Goal: Task Accomplishment & Management: Manage account settings

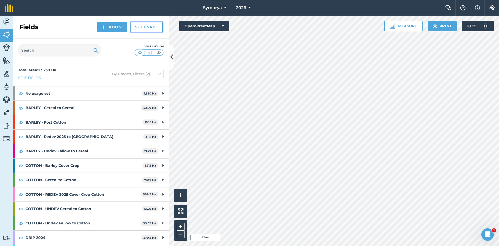
click at [143, 24] on link "Set usage" at bounding box center [146, 27] width 32 height 10
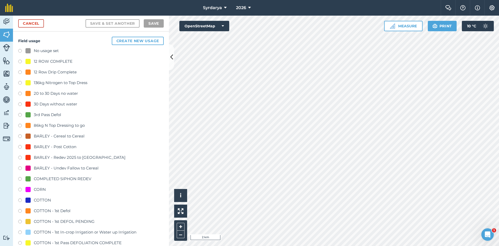
click at [20, 50] on label at bounding box center [21, 51] width 7 height 5
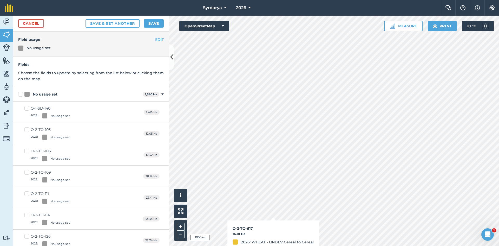
checkbox input "true"
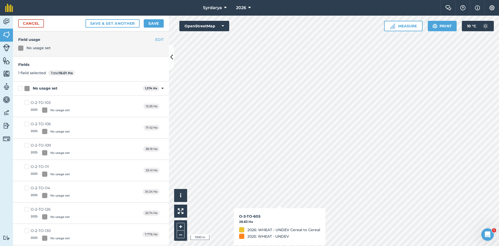
checkbox input "true"
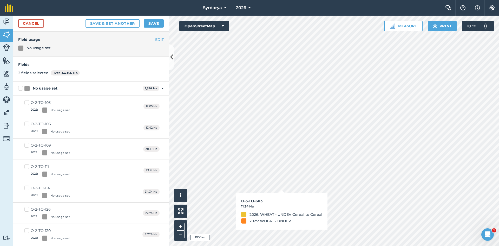
checkbox input "true"
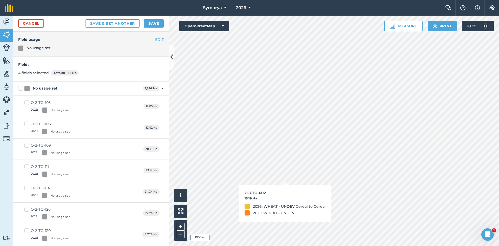
checkbox input "true"
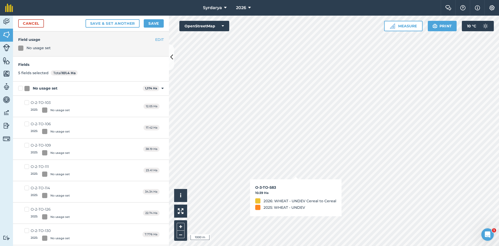
checkbox input "true"
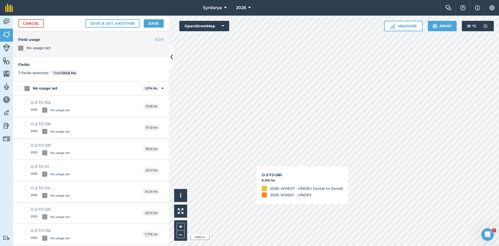
checkbox input "true"
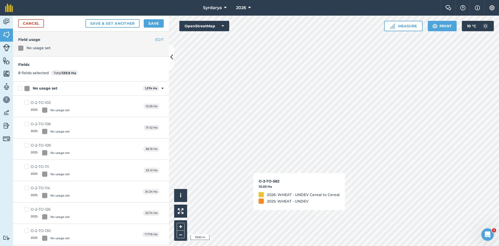
checkbox input "true"
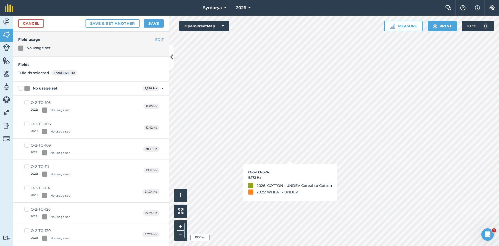
checkbox input "true"
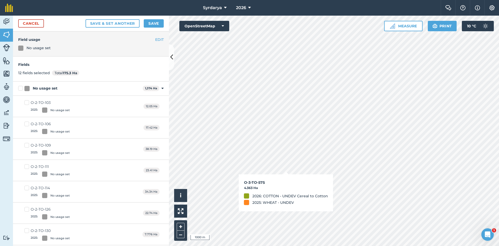
checkbox input "true"
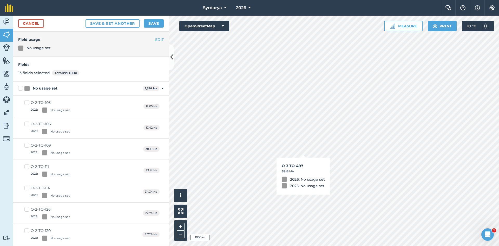
checkbox input "true"
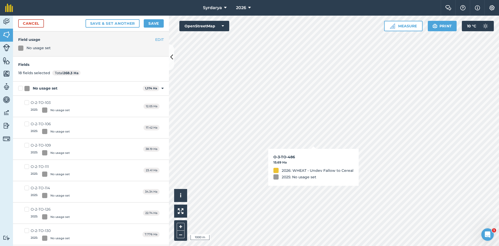
checkbox input "true"
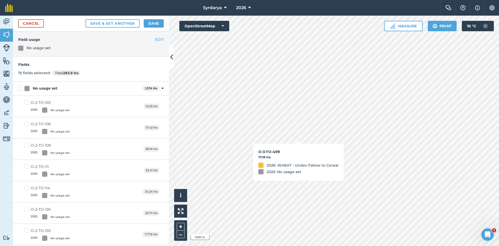
checkbox input "true"
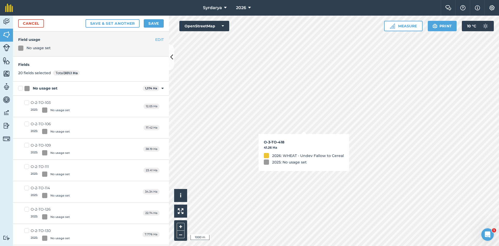
checkbox input "true"
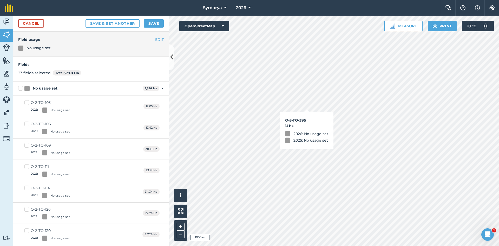
checkbox input "true"
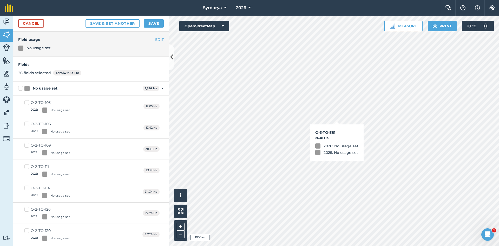
checkbox input "true"
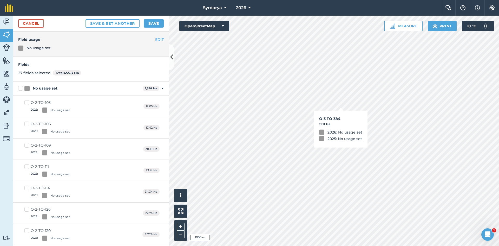
checkbox input "true"
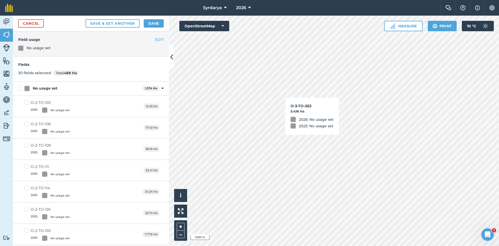
checkbox input "true"
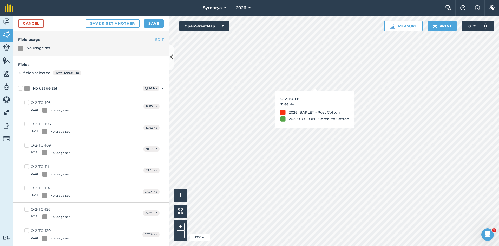
checkbox input "true"
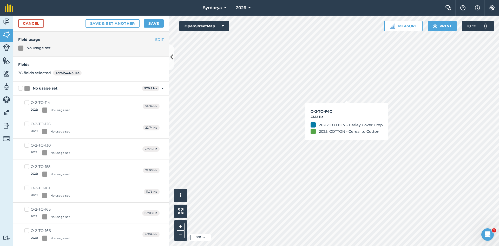
checkbox input "true"
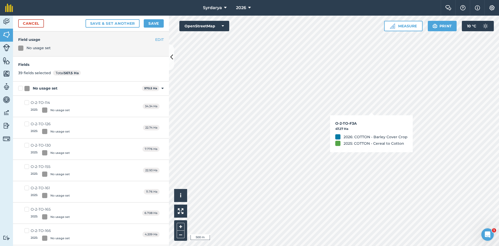
checkbox input "true"
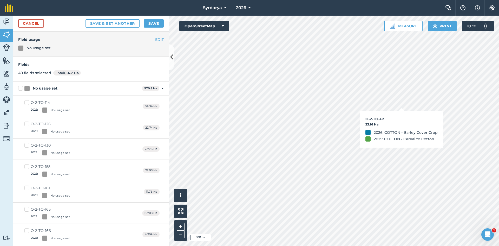
checkbox input "true"
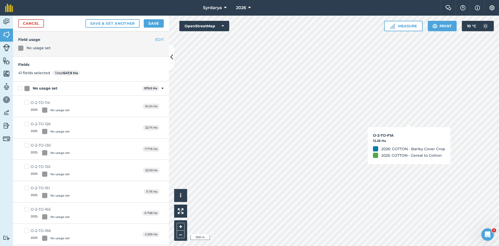
checkbox input "true"
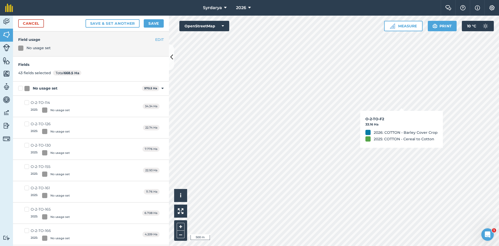
checkbox input "true"
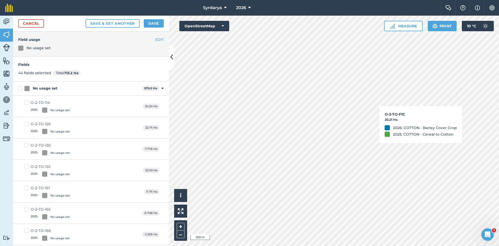
checkbox input "true"
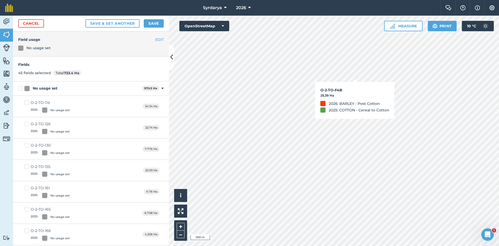
checkbox input "true"
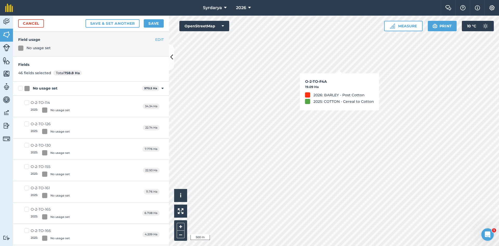
checkbox input "true"
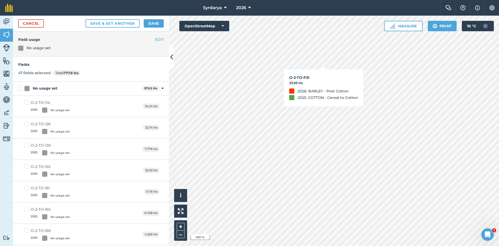
checkbox input "true"
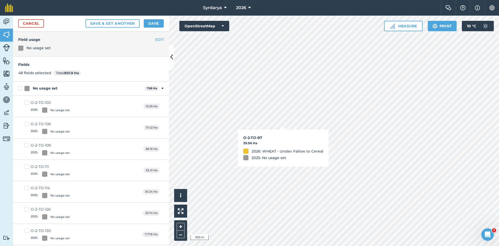
checkbox input "true"
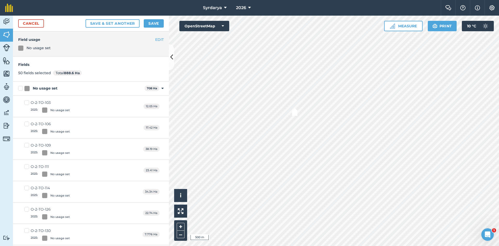
checkbox input "true"
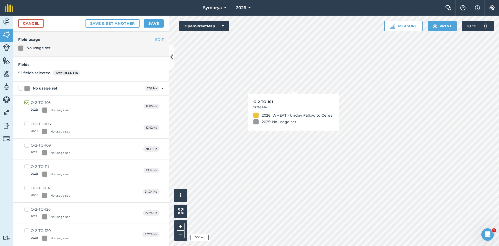
checkbox input "true"
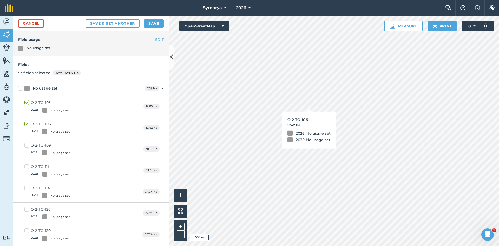
checkbox input "true"
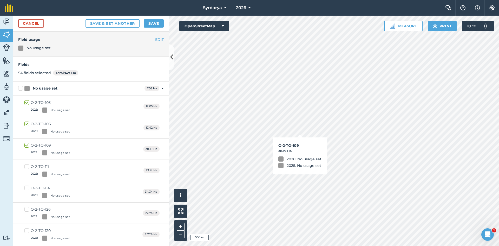
checkbox input "true"
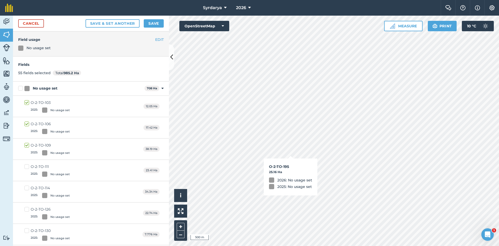
checkbox input "true"
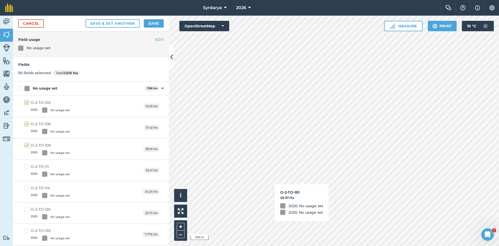
checkbox input "true"
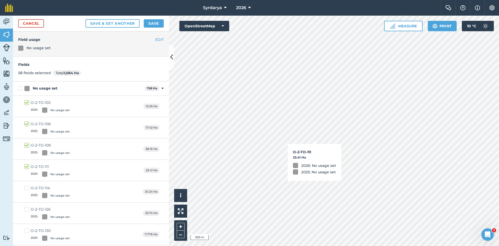
checkbox input "true"
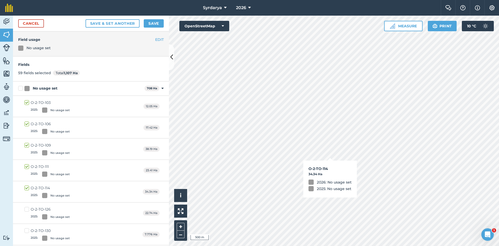
checkbox input "true"
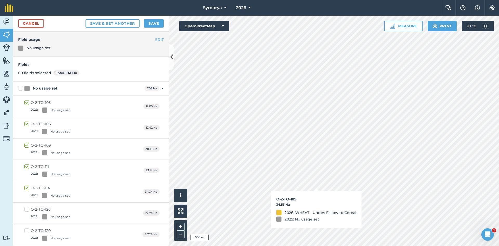
checkbox input "true"
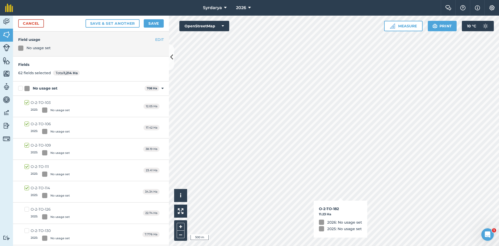
checkbox input "true"
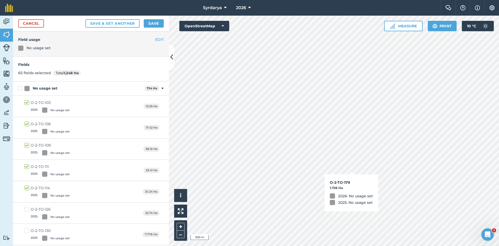
checkbox input "true"
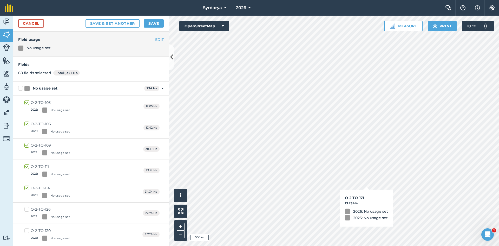
checkbox input "true"
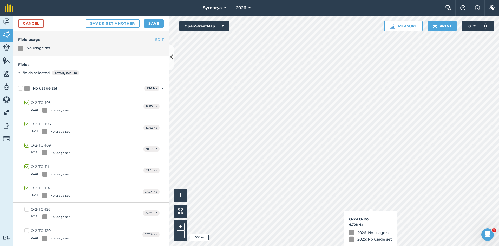
checkbox input "true"
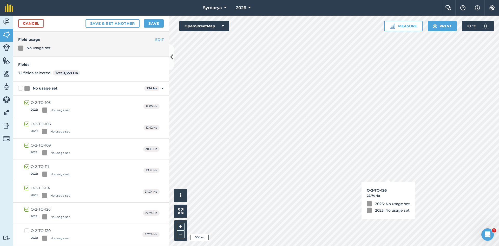
checkbox input "true"
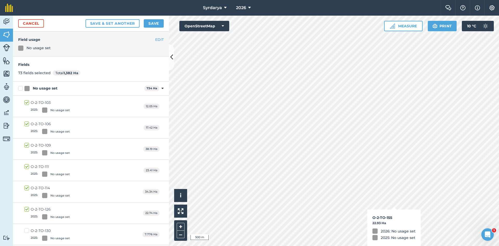
checkbox input "true"
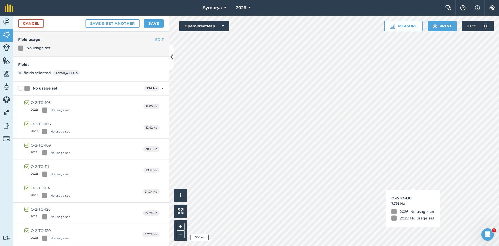
checkbox input "true"
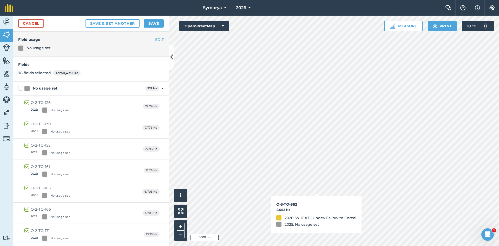
checkbox input "true"
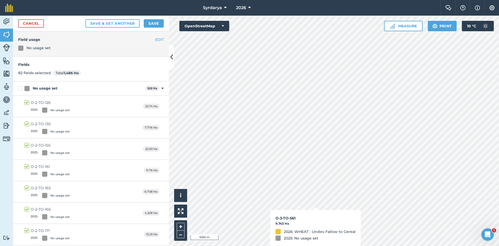
checkbox input "true"
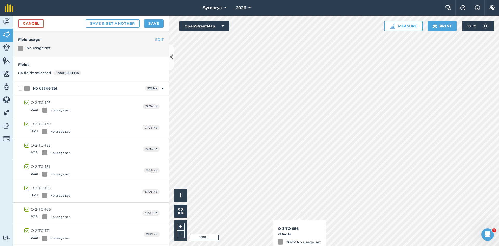
checkbox input "true"
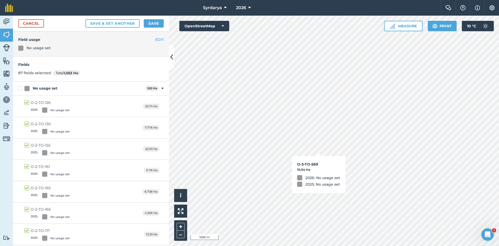
checkbox input "true"
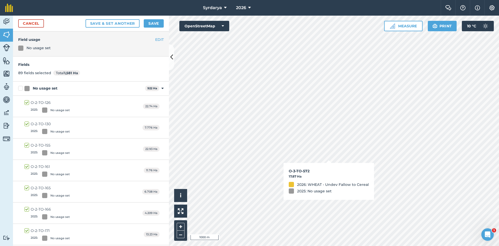
checkbox input "true"
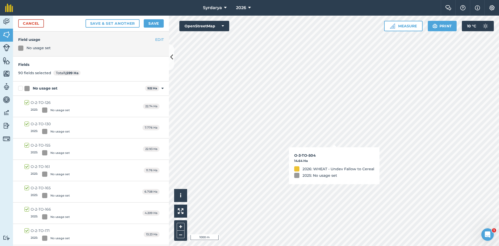
checkbox input "true"
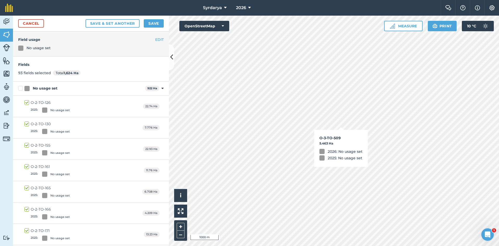
checkbox input "true"
checkbox input "false"
checkbox input "true"
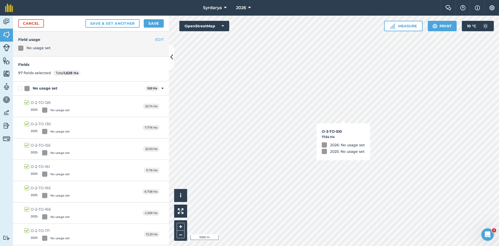
checkbox input "true"
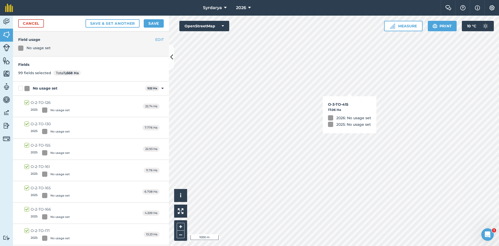
checkbox input "true"
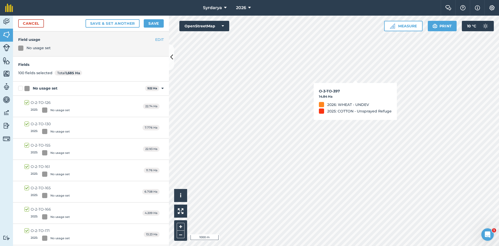
checkbox input "true"
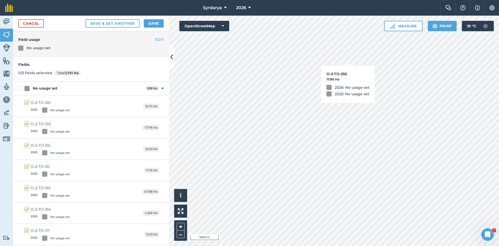
checkbox input "true"
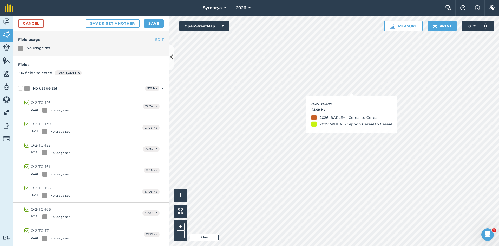
checkbox input "false"
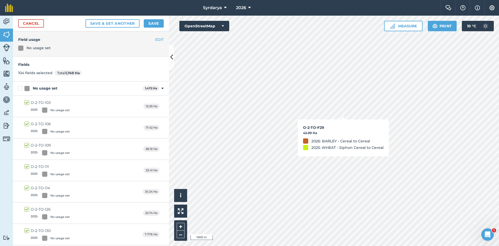
checkbox input "true"
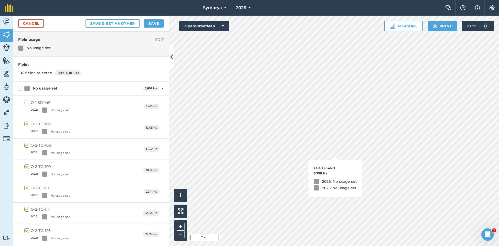
checkbox input "true"
click at [31, 21] on link "Cancel" at bounding box center [31, 23] width 26 height 8
